Goal: Task Accomplishment & Management: Manage account settings

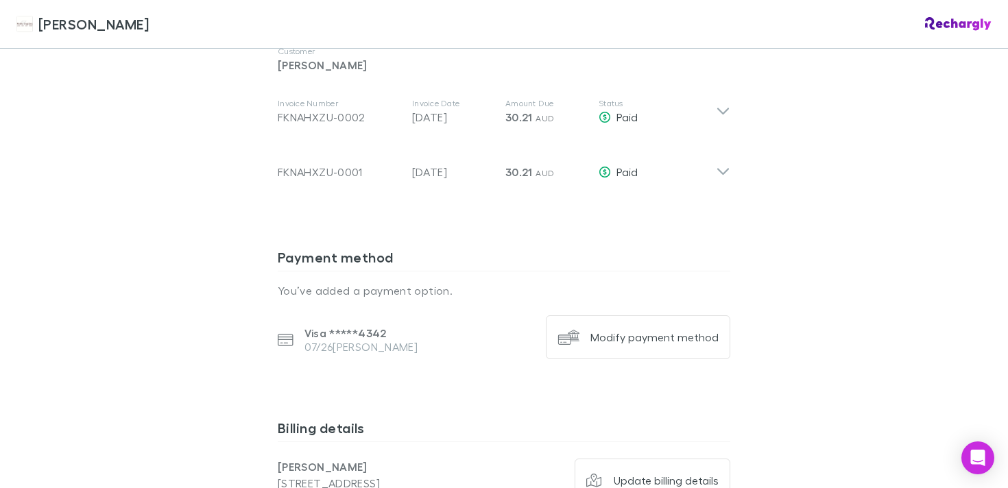
scroll to position [836, 0]
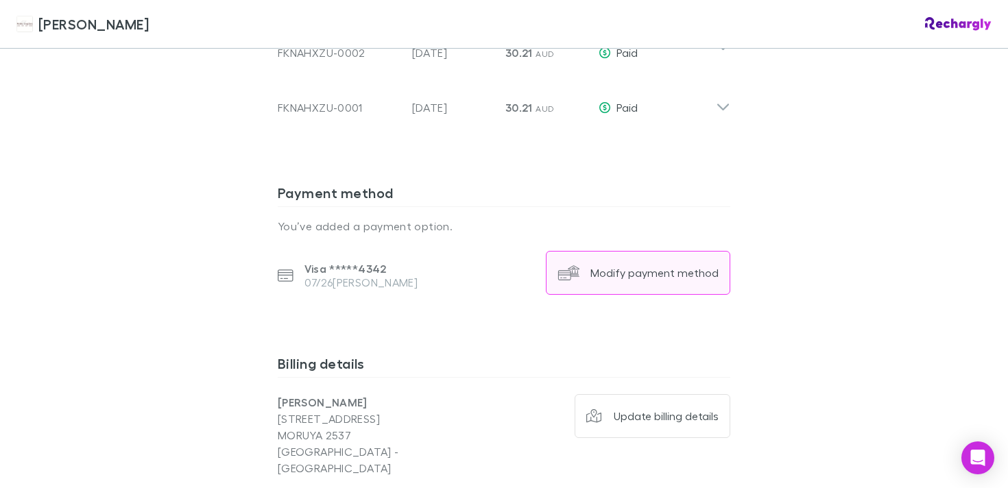
click at [586, 263] on button "Modify payment method" at bounding box center [638, 273] width 184 height 44
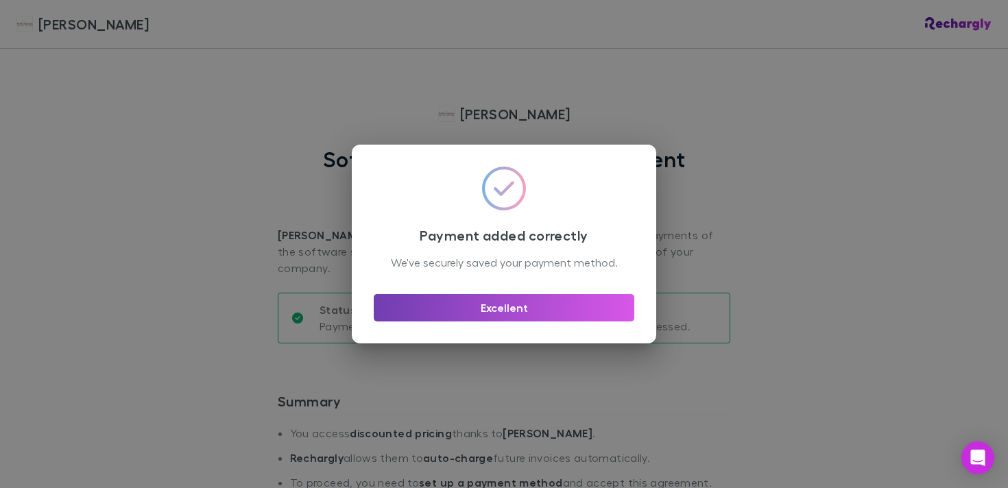
click at [510, 309] on button "Excellent" at bounding box center [504, 307] width 261 height 27
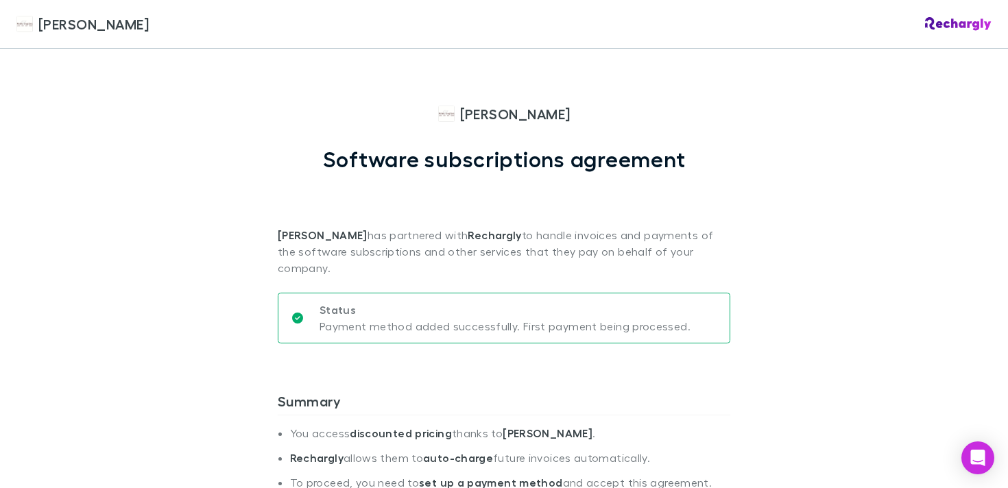
click at [958, 28] on img at bounding box center [958, 24] width 67 height 14
click at [958, 26] on img at bounding box center [958, 24] width 67 height 14
click at [118, 23] on span "[PERSON_NAME]" at bounding box center [93, 24] width 110 height 21
